Goal: Find specific page/section: Find specific page/section

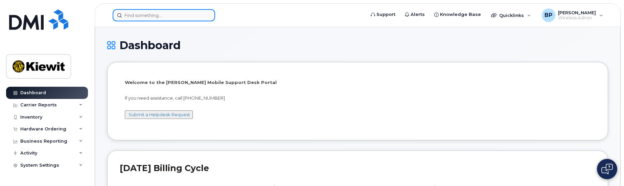
click at [153, 15] on input at bounding box center [164, 15] width 103 height 12
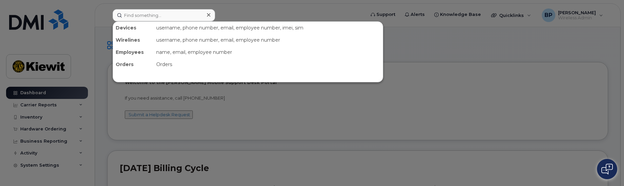
click at [134, 5] on div at bounding box center [312, 93] width 624 height 186
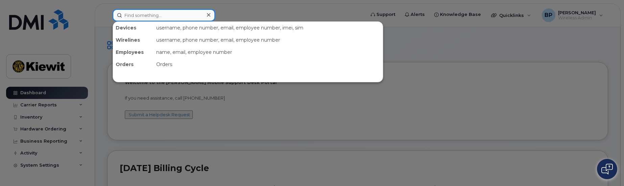
click at [139, 16] on input at bounding box center [164, 15] width 103 height 12
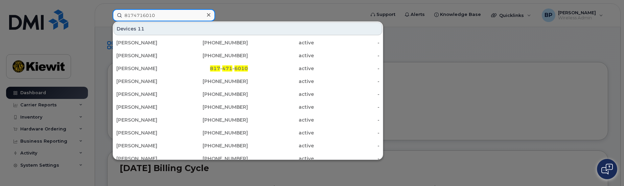
type input "8174716010"
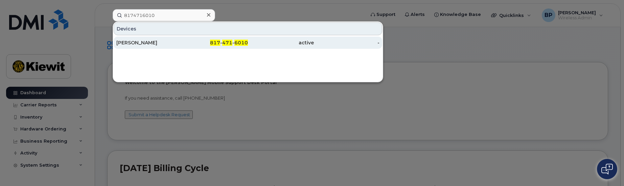
click at [127, 44] on div "[PERSON_NAME]" at bounding box center [149, 42] width 66 height 7
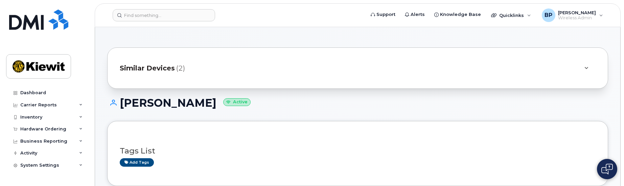
click at [165, 67] on span "Similar Devices" at bounding box center [147, 68] width 55 height 10
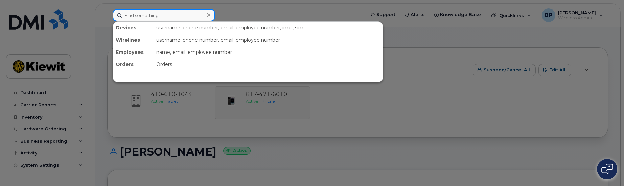
click at [181, 17] on input at bounding box center [164, 15] width 103 height 12
